Goal: Task Accomplishment & Management: Use online tool/utility

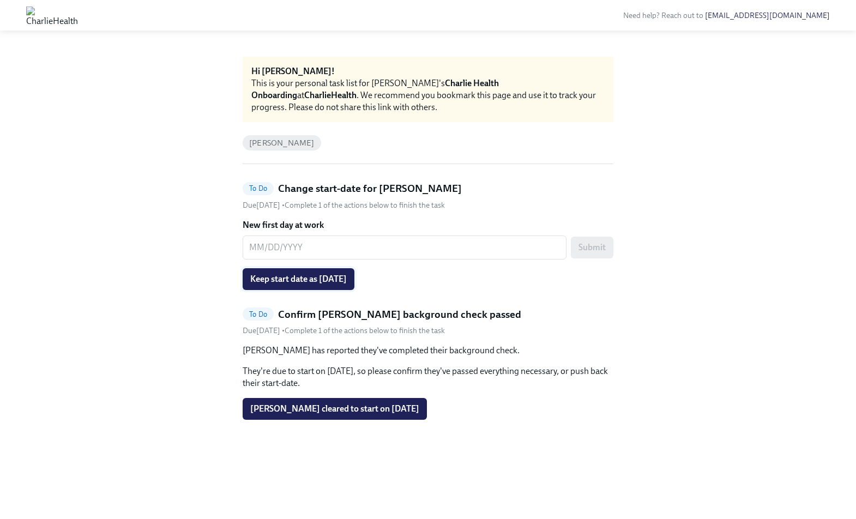
click at [333, 286] on button "Keep start date as [DATE]" at bounding box center [299, 279] width 112 height 22
click at [330, 414] on span "Lindsey Ard cleared to start on 10/20/2025" at bounding box center [334, 409] width 169 height 11
click at [343, 272] on button "Keep start date as [DATE]" at bounding box center [299, 279] width 112 height 22
click at [350, 420] on button "[PERSON_NAME] cleared to start on [DATE]" at bounding box center [335, 409] width 184 height 22
